Goal: Check status: Check status

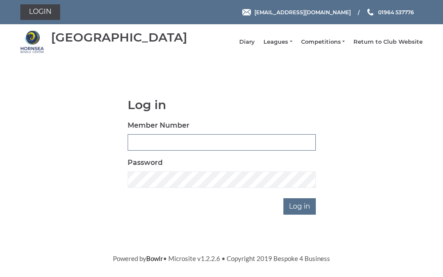
click at [184, 143] on input "Member Number" at bounding box center [222, 142] width 188 height 16
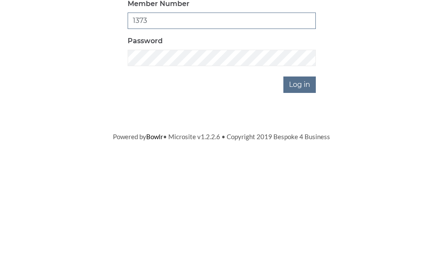
type input "1373"
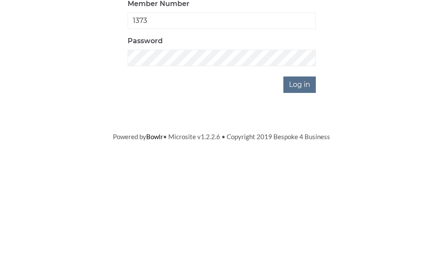
click at [307, 198] on input "Log in" at bounding box center [299, 206] width 32 height 16
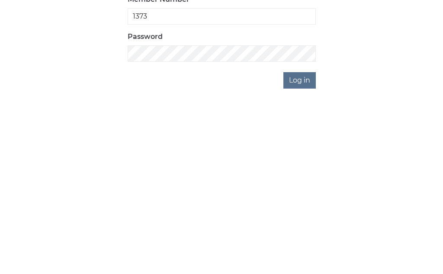
click at [304, 227] on input "Log in" at bounding box center [299, 235] width 32 height 16
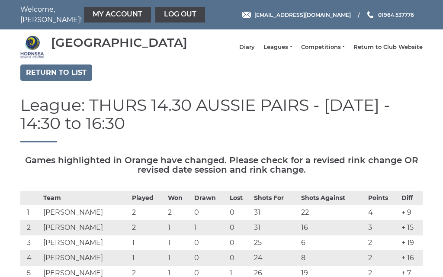
click at [255, 51] on link "Diary" at bounding box center [247, 47] width 16 height 8
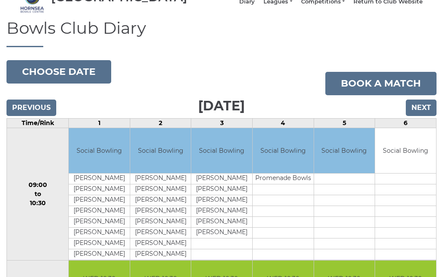
scroll to position [44, 0]
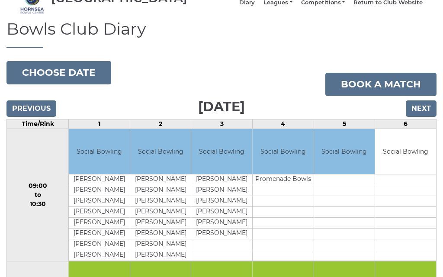
click at [424, 117] on input "Next" at bounding box center [421, 109] width 31 height 16
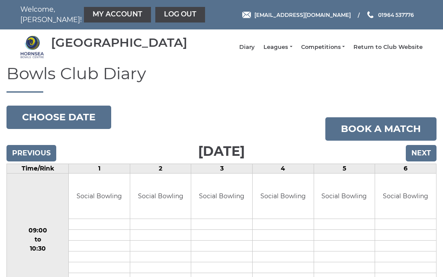
click at [292, 51] on link "Leagues" at bounding box center [277, 47] width 29 height 8
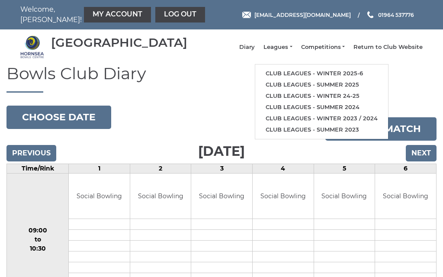
click at [334, 79] on link "Club leagues - Winter 2025-6" at bounding box center [321, 73] width 133 height 11
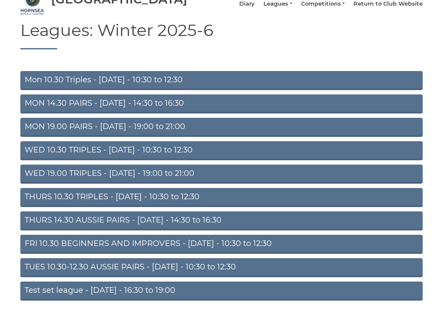
scroll to position [47, 0]
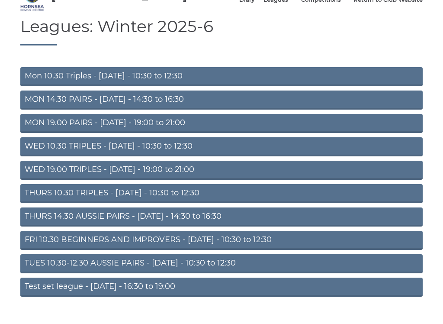
click at [145, 225] on link "THURS 14.30 AUSSIE PAIRS - Thursday - 14:30 to 16:30" at bounding box center [221, 216] width 402 height 19
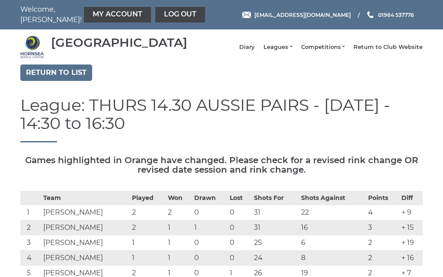
click at [292, 51] on link "Leagues" at bounding box center [277, 47] width 29 height 8
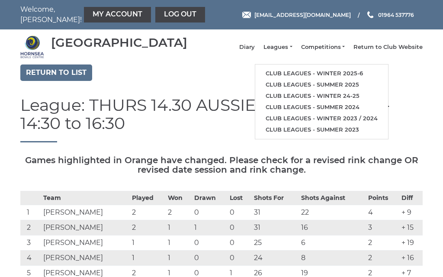
click at [339, 76] on link "Club leagues - Winter 2025-6" at bounding box center [321, 73] width 133 height 11
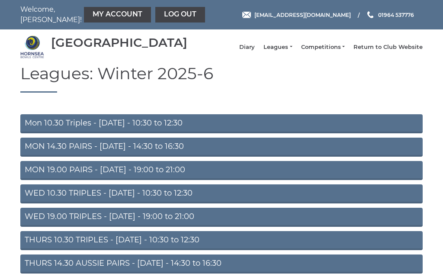
click at [136, 224] on link "WED 19.00 TRIPLES - Wednesday - 19:00 to 21:00" at bounding box center [221, 217] width 402 height 19
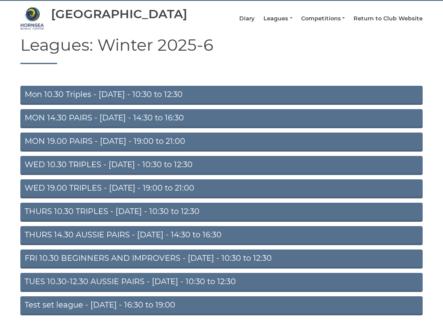
scroll to position [29, 0]
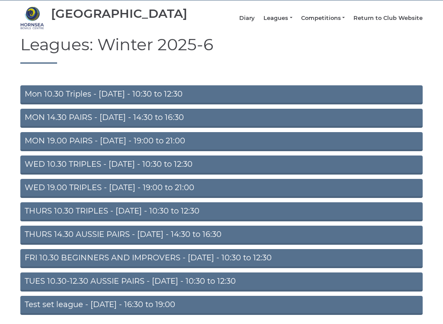
click at [82, 149] on link "MON 19.00 PAIRS - [DATE] - 19:00 to 21:00" at bounding box center [221, 141] width 402 height 19
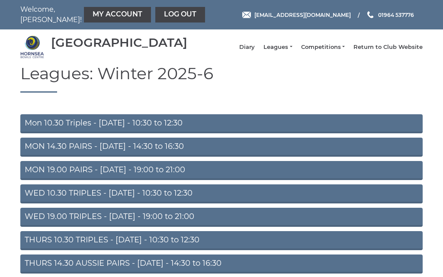
scroll to position [57, 0]
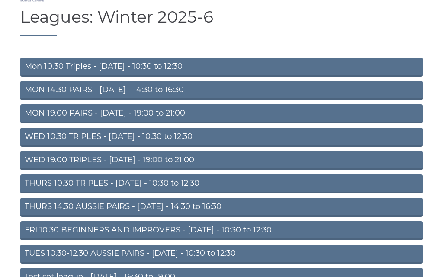
click at [84, 164] on link "WED 19.00 TRIPLES - [DATE] - 19:00 to 21:00" at bounding box center [221, 160] width 402 height 19
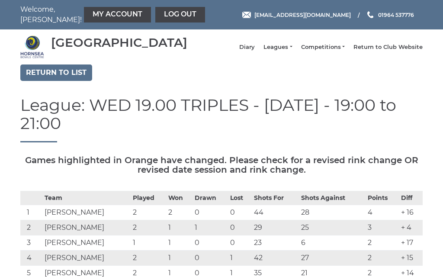
click at [292, 51] on link "Leagues" at bounding box center [277, 47] width 29 height 8
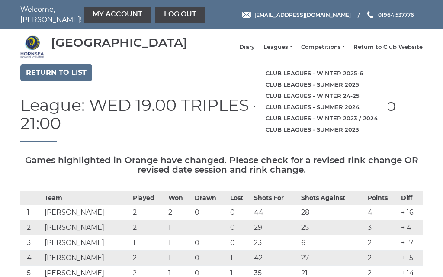
click at [349, 78] on link "Club leagues - Winter 2025-6" at bounding box center [321, 73] width 133 height 11
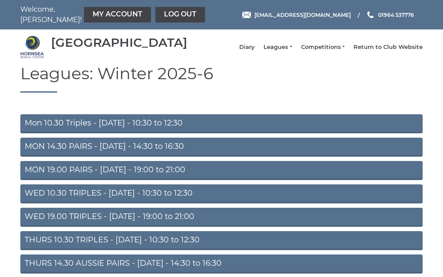
click at [255, 51] on link "Diary" at bounding box center [247, 47] width 16 height 8
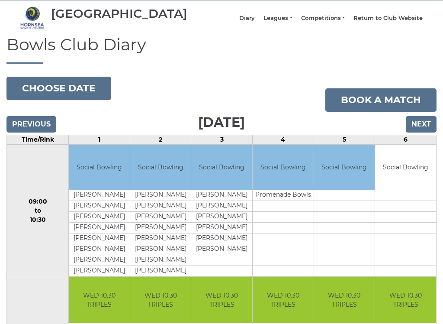
scroll to position [32, 0]
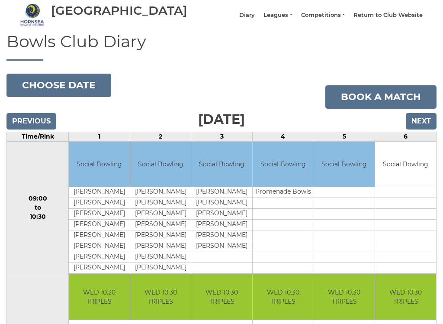
click at [35, 129] on input "Previous" at bounding box center [31, 121] width 50 height 16
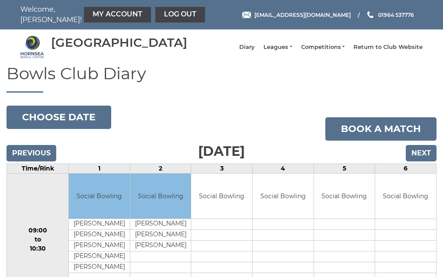
click at [25, 161] on input "Previous" at bounding box center [31, 153] width 50 height 16
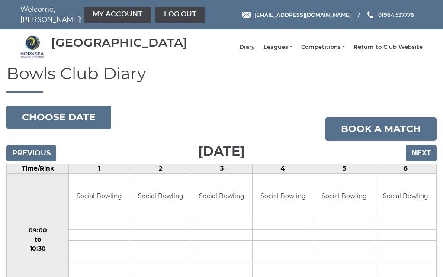
click at [104, 16] on link "My Account" at bounding box center [117, 15] width 67 height 16
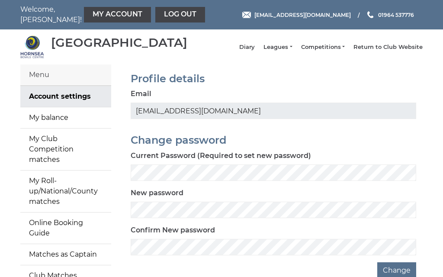
click at [67, 123] on link "My balance" at bounding box center [65, 117] width 91 height 21
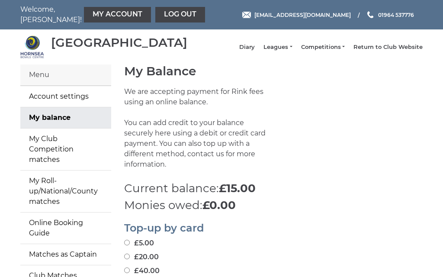
click at [166, 13] on link "Log out" at bounding box center [180, 15] width 50 height 16
